Goal: Communication & Community: Answer question/provide support

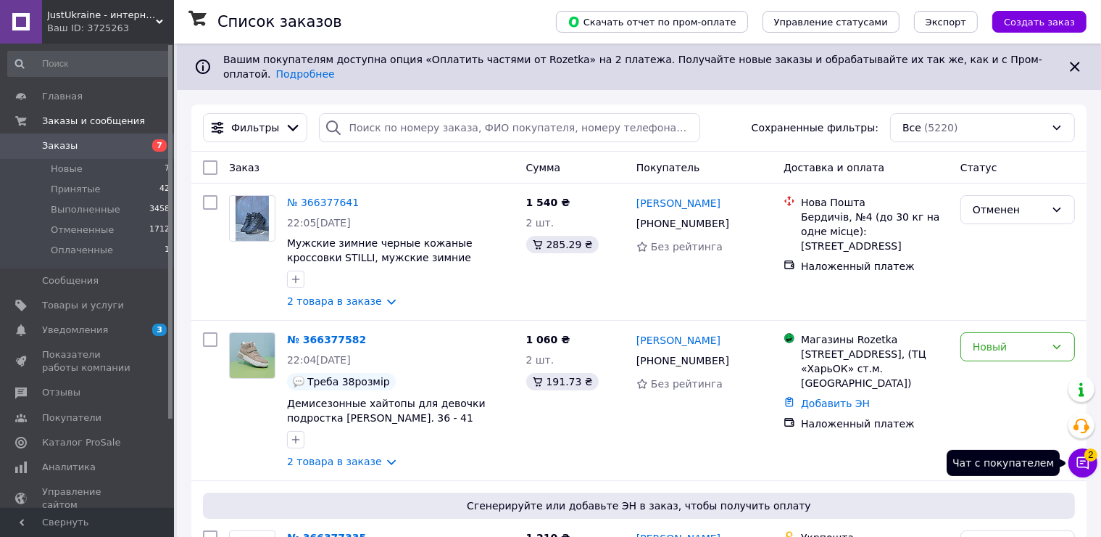
click at [1083, 461] on icon at bounding box center [1084, 463] width 12 height 12
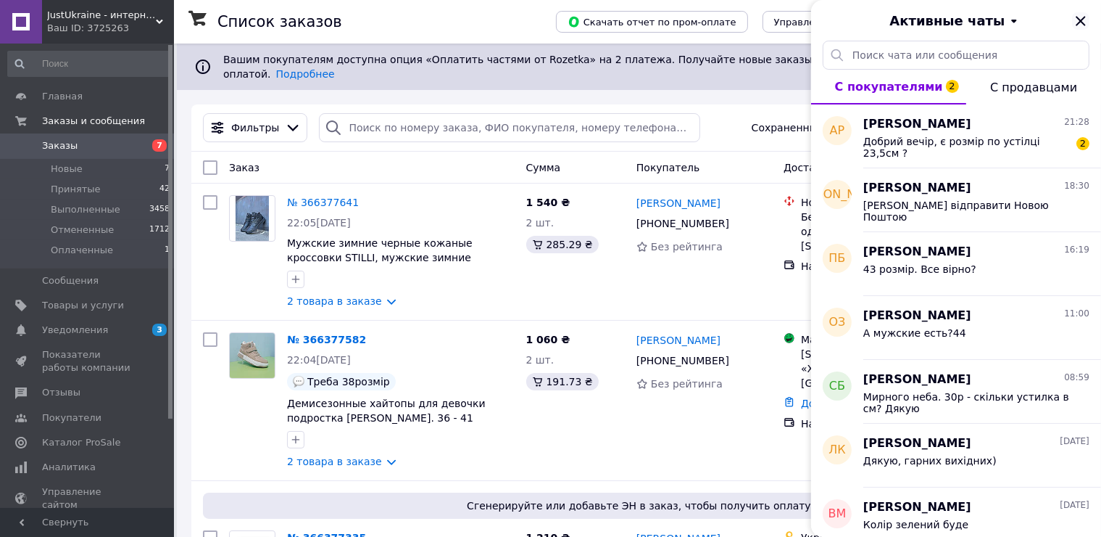
click at [1082, 22] on icon "Закрыть" at bounding box center [1080, 20] width 9 height 9
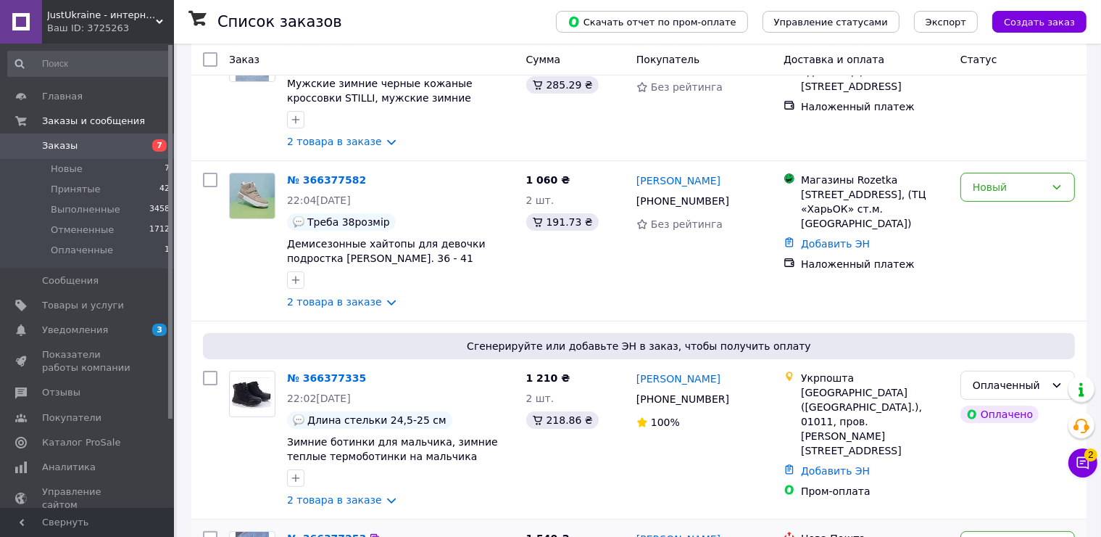
scroll to position [363, 0]
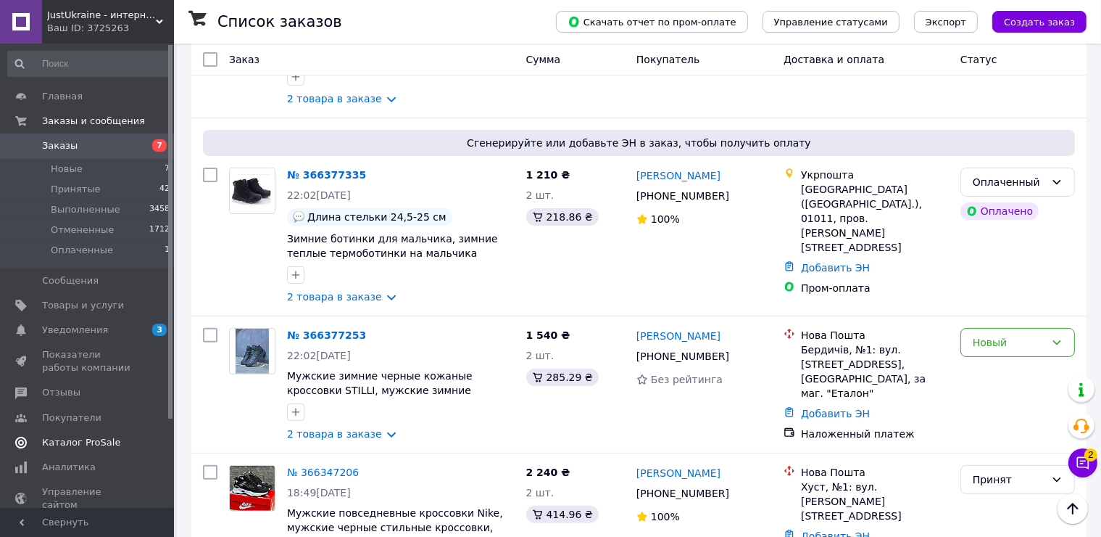
click at [107, 439] on span "Каталог ProSale" at bounding box center [81, 442] width 78 height 13
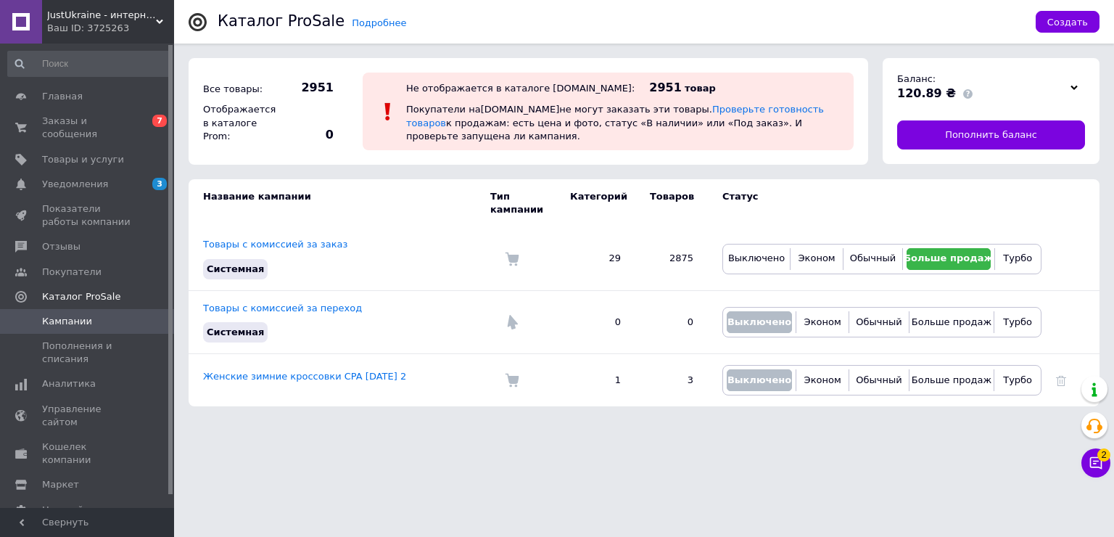
click at [1077, 421] on html "JustUkraine - интернет магазин мужской и женской обуви Ваш ID: 3725263 Сайт Jus…" at bounding box center [557, 210] width 1114 height 421
click at [1091, 458] on icon at bounding box center [1096, 463] width 12 height 12
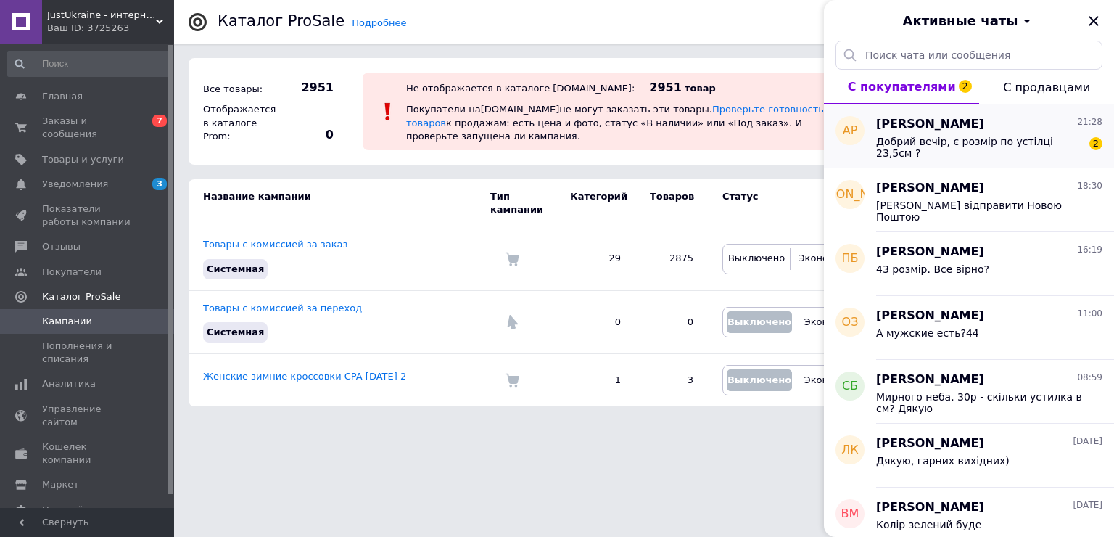
click at [1016, 133] on div "Добрий вечір, є розмір по устілці 23,5см ? 2" at bounding box center [989, 146] width 226 height 26
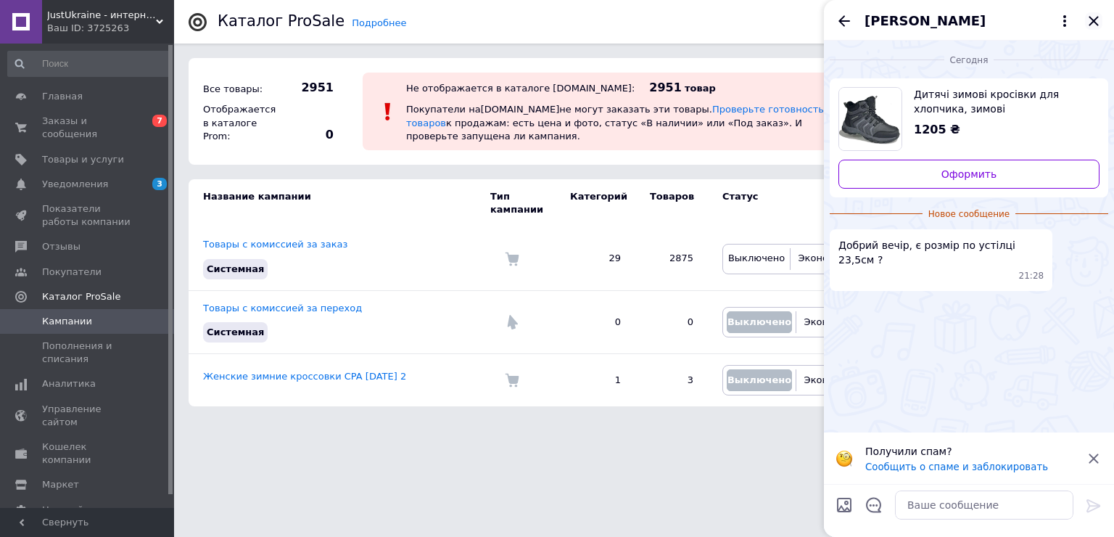
click at [1092, 15] on icon "Закрыть" at bounding box center [1093, 20] width 17 height 17
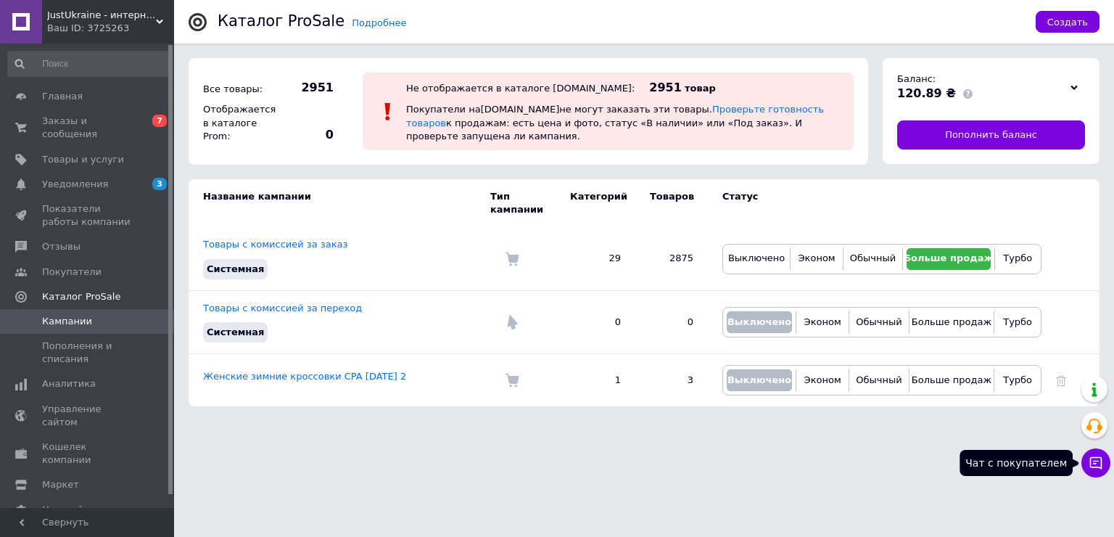
click at [1096, 473] on button "Чат с покупателем" at bounding box center [1095, 462] width 29 height 29
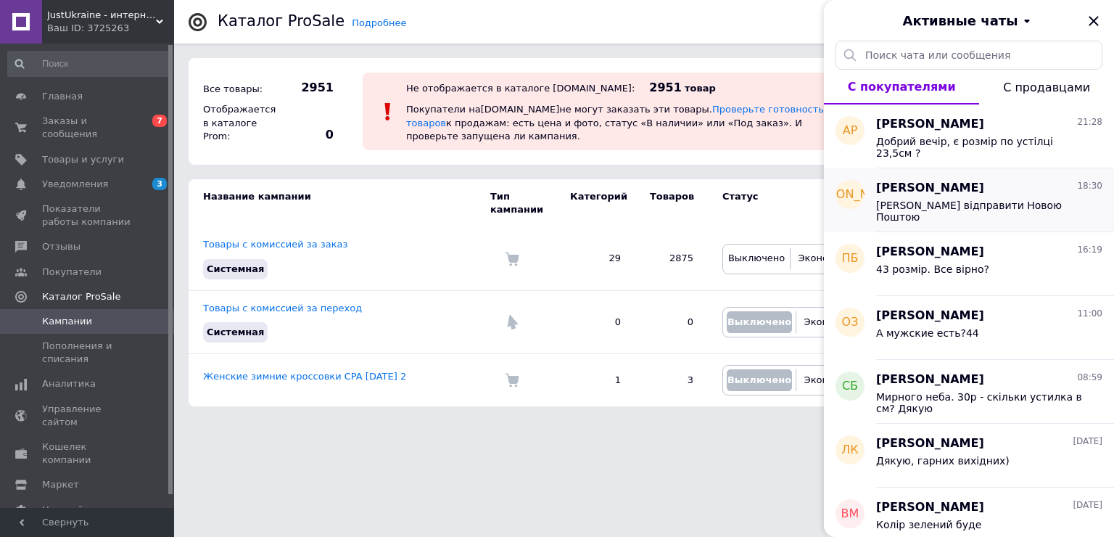
click at [982, 212] on div "[PERSON_NAME] відправити Новою Поштою" at bounding box center [979, 210] width 206 height 23
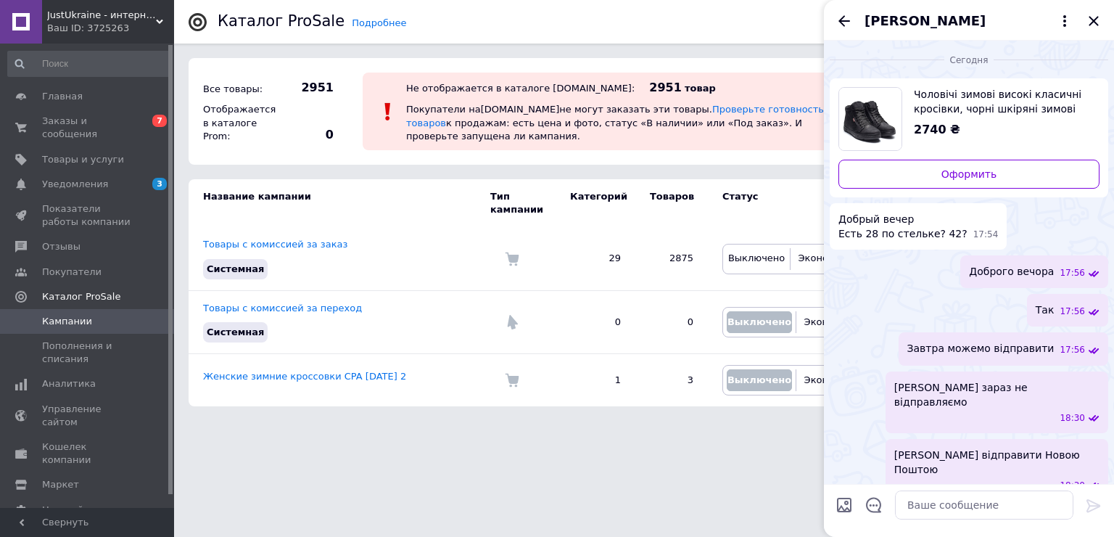
click at [1081, 27] on div "[PERSON_NAME]" at bounding box center [969, 20] width 290 height 41
click at [1083, 24] on div "[PERSON_NAME]" at bounding box center [969, 20] width 290 height 41
click at [1091, 20] on icon "Закрыть" at bounding box center [1093, 20] width 17 height 17
